Goal: Task Accomplishment & Management: Use online tool/utility

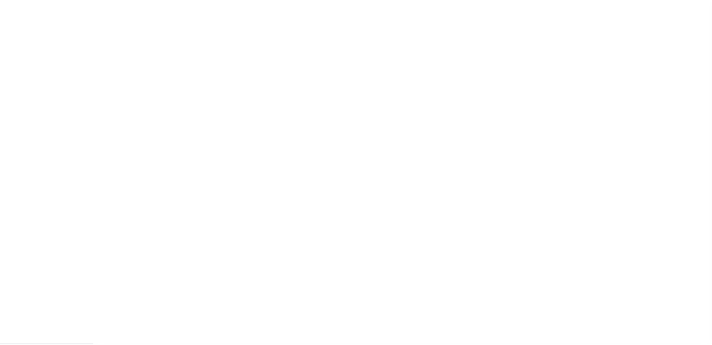
scroll to position [15, 0]
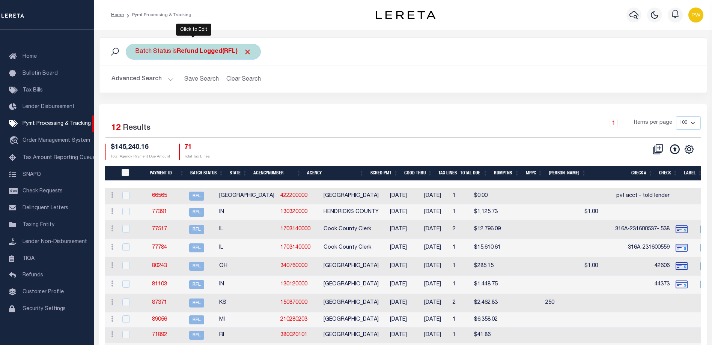
click at [199, 47] on div "Batch Status is Refund Logged(RFL)" at bounding box center [193, 52] width 135 height 16
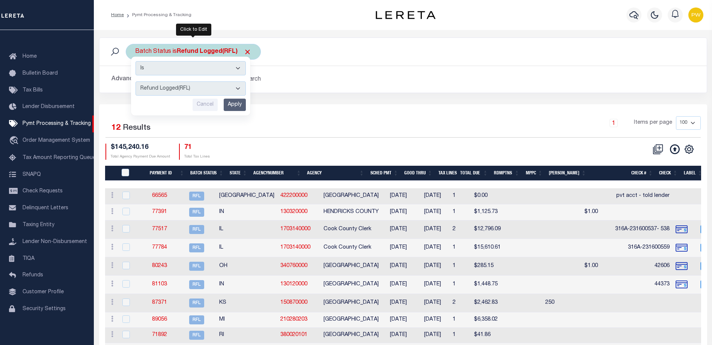
click at [194, 92] on select "Awaiting Funds (AWF) Cleared and Complete (CAC) New Check Needed (NCN) Payment …" at bounding box center [190, 88] width 110 height 14
select select "RFR"
click at [135, 81] on select "Awaiting Funds (AWF) Cleared and Complete (CAC) New Check Needed (NCN) Payment …" at bounding box center [190, 88] width 110 height 14
click at [240, 108] on input "Apply" at bounding box center [235, 105] width 22 height 12
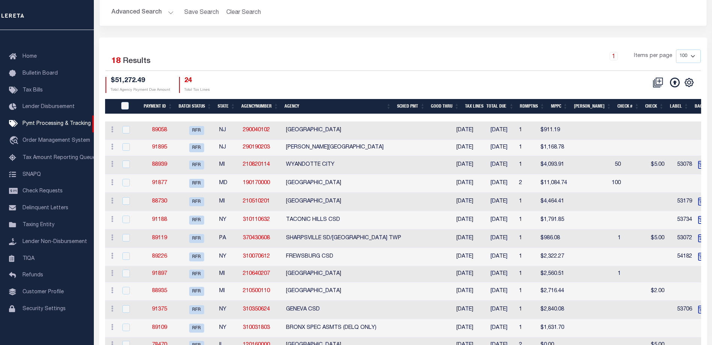
scroll to position [79, 0]
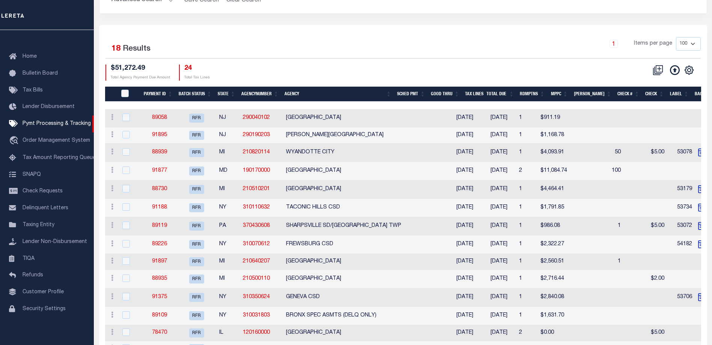
click at [624, 209] on td at bounding box center [646, 208] width 44 height 18
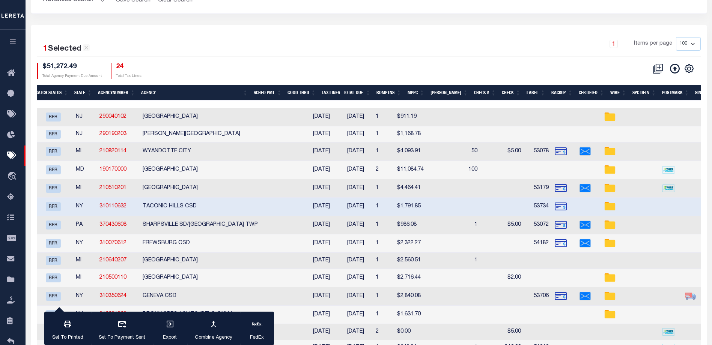
scroll to position [0, 0]
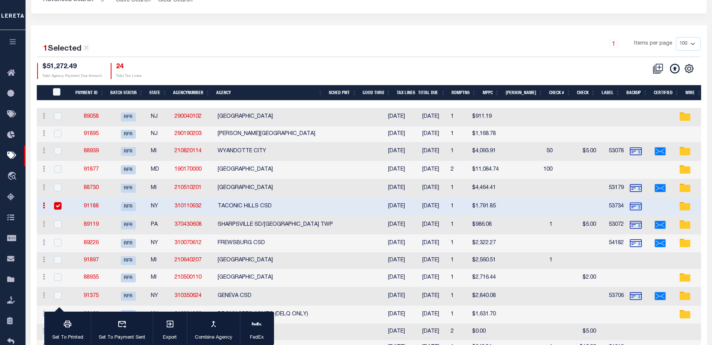
click at [59, 208] on input "checkbox" at bounding box center [58, 206] width 8 height 8
checkbox input "false"
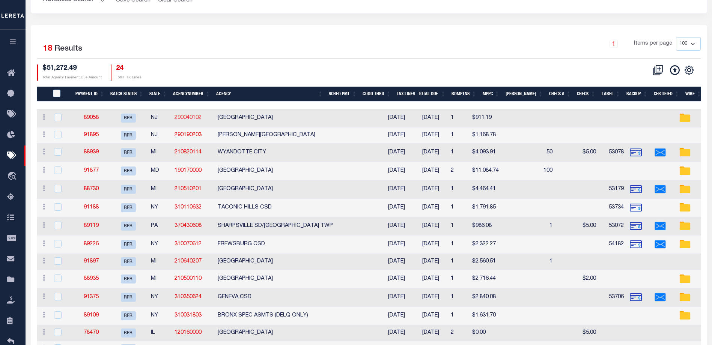
click at [192, 120] on link "290040102" at bounding box center [188, 117] width 27 height 5
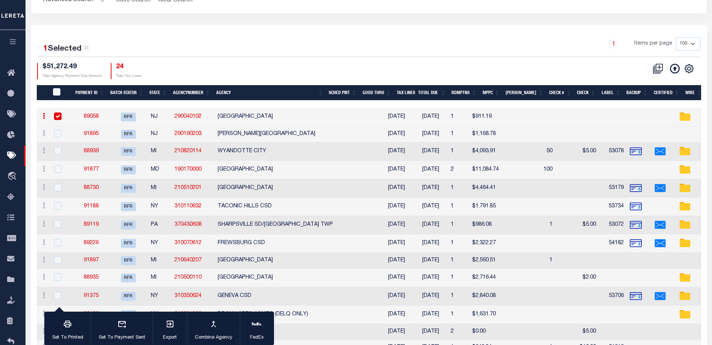
checkbox input "true"
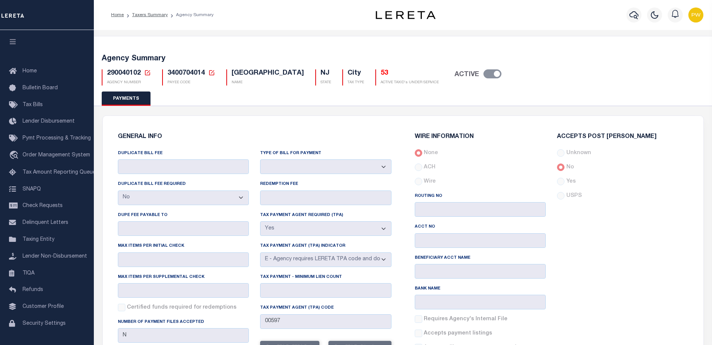
select select "false"
select select "true"
select select "5"
